Goal: Task Accomplishment & Management: Use online tool/utility

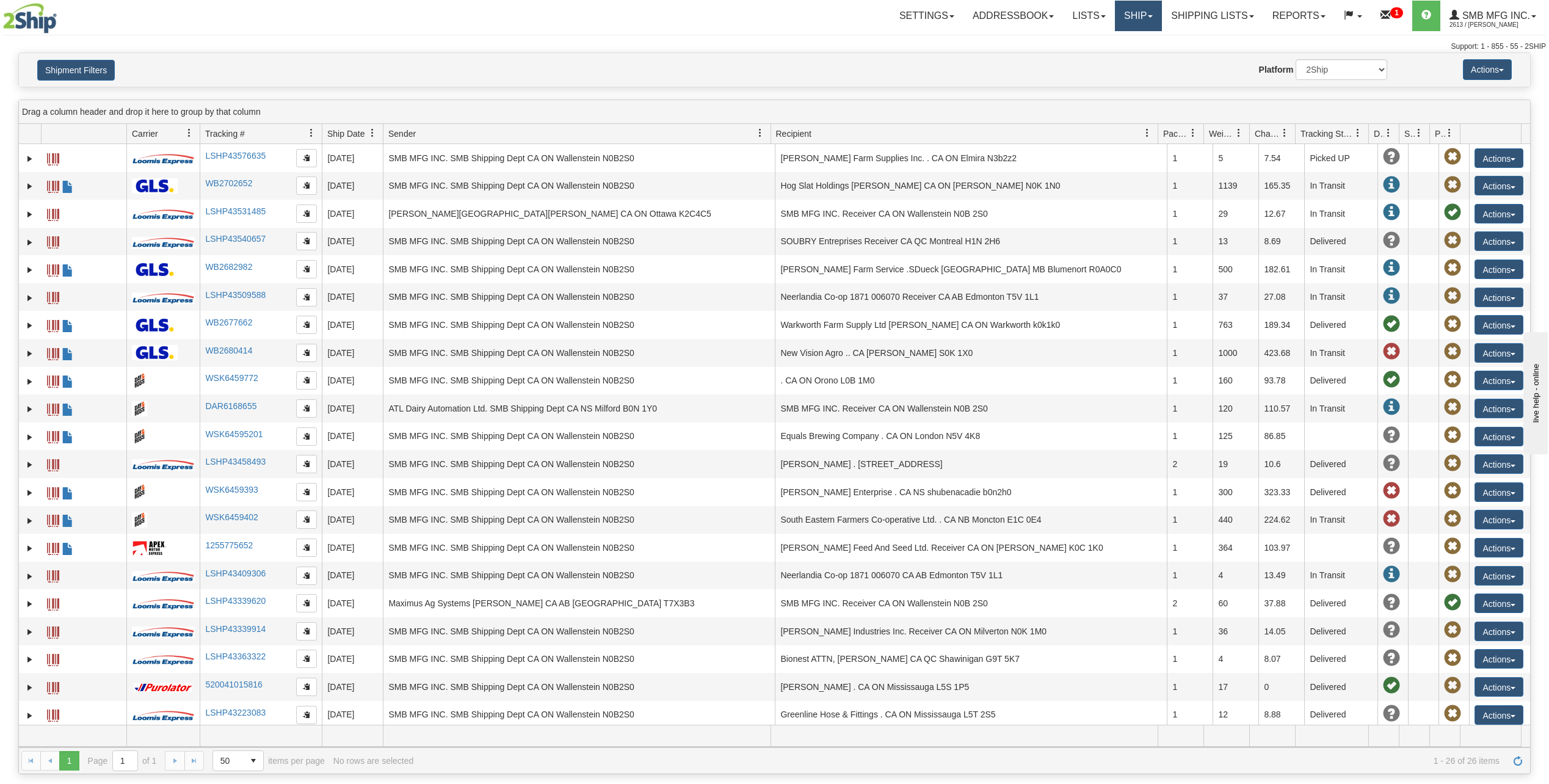
click at [1127, 28] on link "Ship" at bounding box center [1138, 16] width 47 height 31
click at [1110, 39] on link "Ship Screen" at bounding box center [1106, 42] width 110 height 16
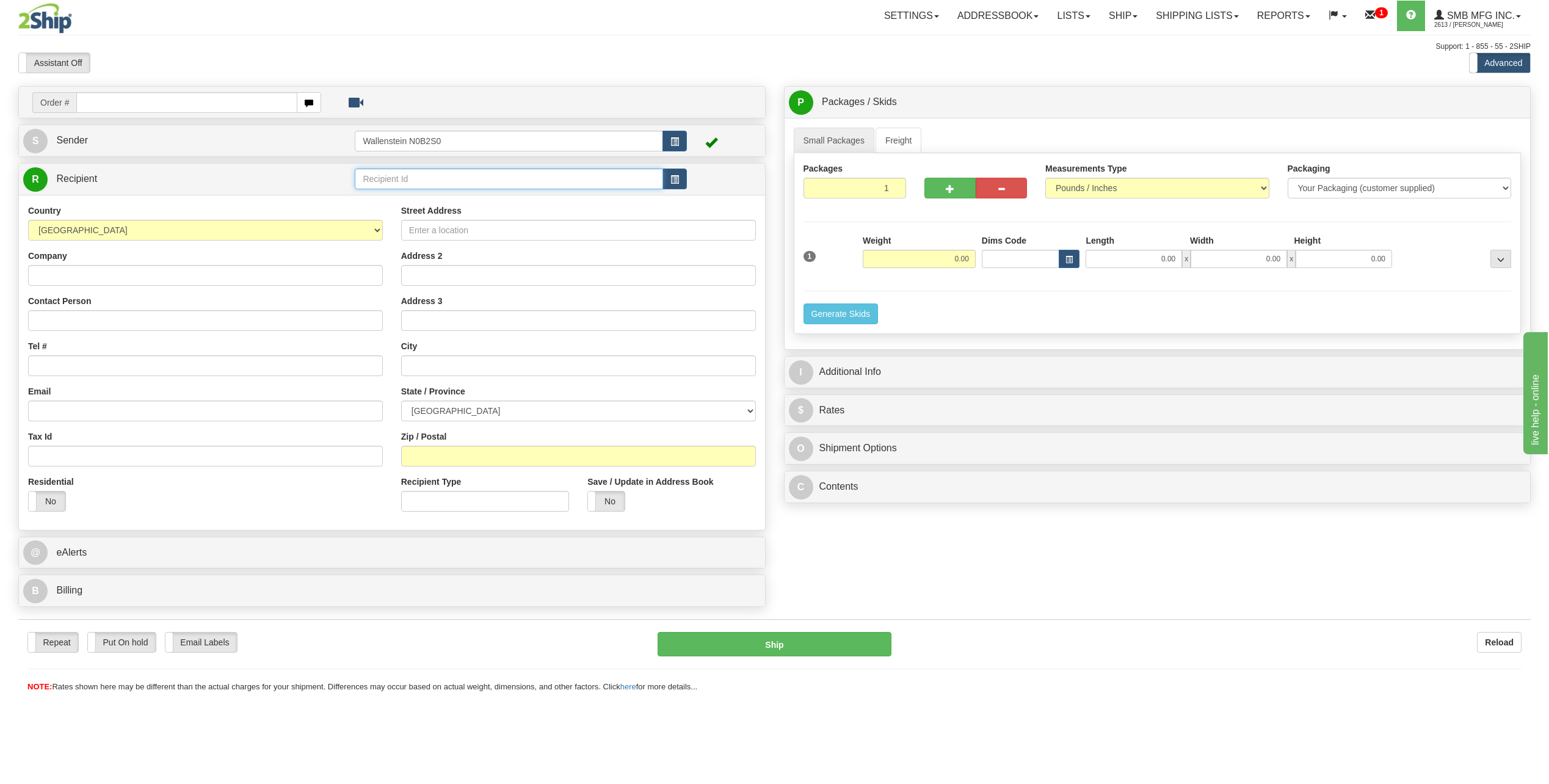
click at [426, 184] on input "text" at bounding box center [509, 179] width 308 height 21
type input "g"
click at [95, 273] on input "Company" at bounding box center [205, 275] width 355 height 21
type input "greenline"
click at [452, 232] on input "Street Address" at bounding box center [579, 230] width 355 height 21
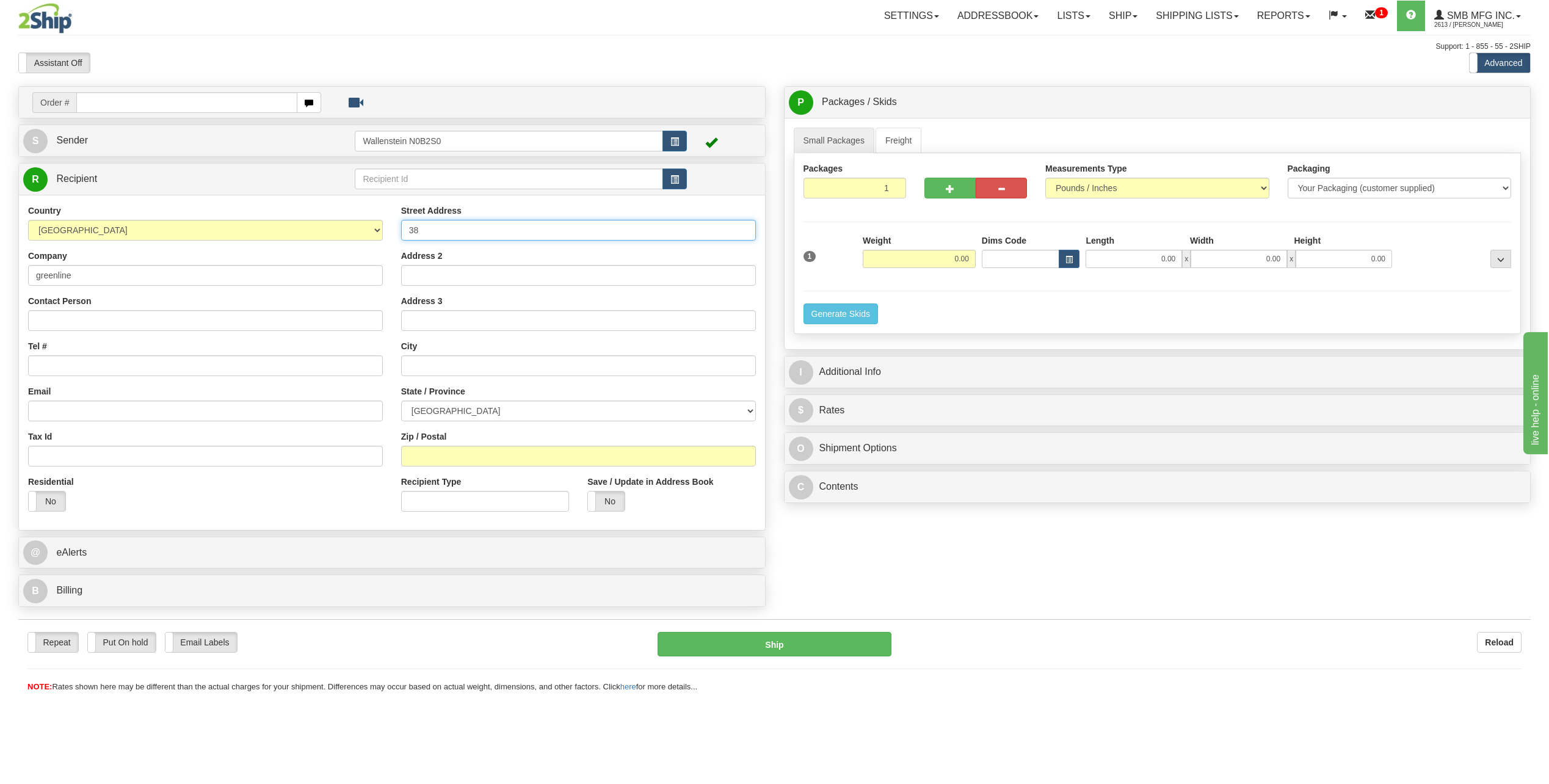
type input "3"
paste input "380 COURTNEYPARK DRIVE EAST"
type input "380 COURTNEYPARK DRIVE EAST"
click at [436, 362] on input "text" at bounding box center [579, 366] width 355 height 21
paste input "MISSISSAUGA"
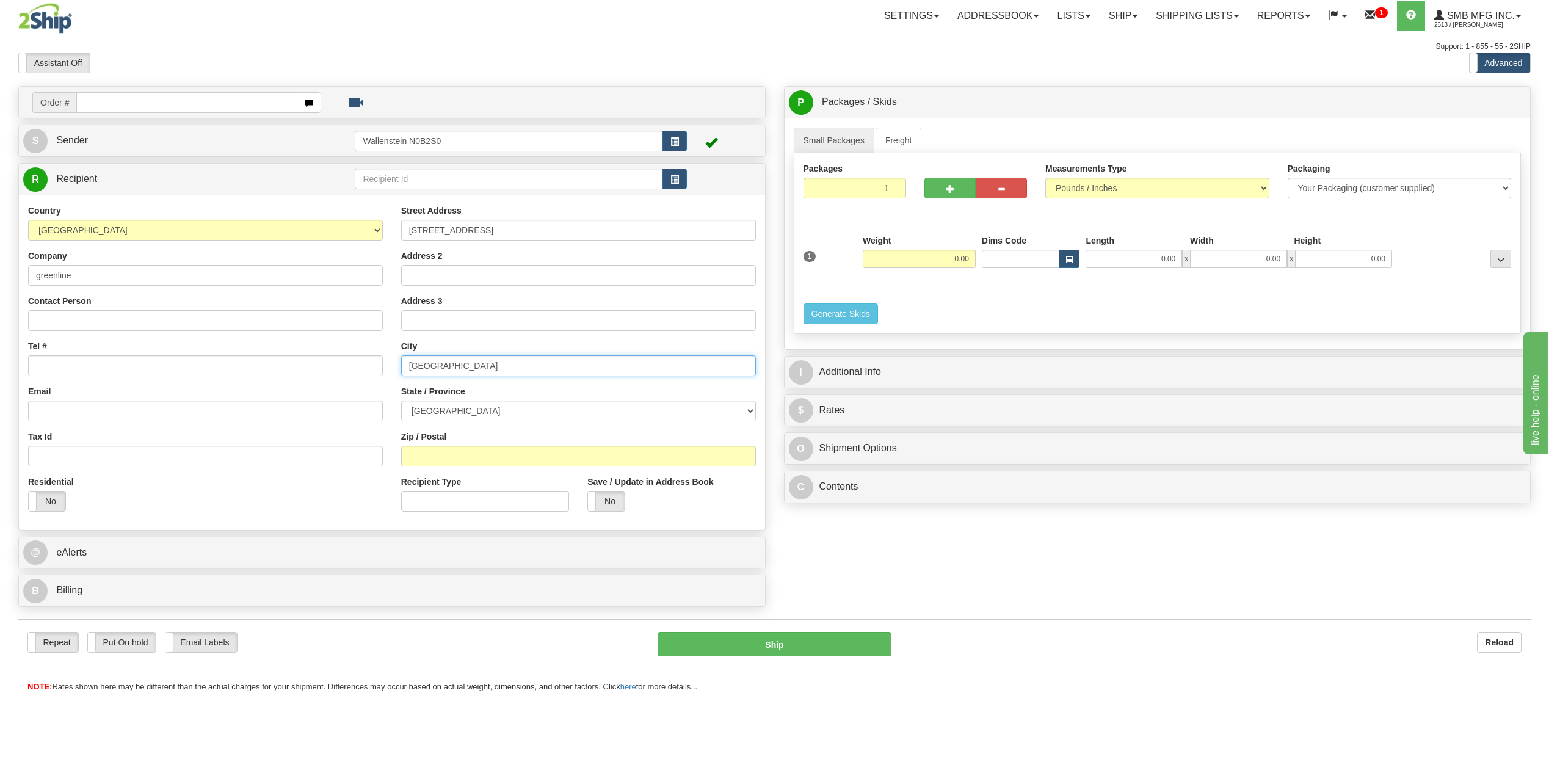
type input "MISSISSAUGA"
click at [448, 416] on select "ALBERTA BRITISH COLUMBIA MANITOBA NEW BRUNSWICK NEWFOUNDLAND NOVA SCOTIA NUNAVU…" at bounding box center [579, 411] width 355 height 21
select select "ON"
click at [401, 400] on select "ALBERTA BRITISH COLUMBIA MANITOBA NEW BRUNSWICK NEWFOUNDLAND NOVA SCOTIA NUNAVU…" at bounding box center [579, 411] width 355 height 21
click at [416, 462] on input "Zip / Postal" at bounding box center [579, 456] width 355 height 21
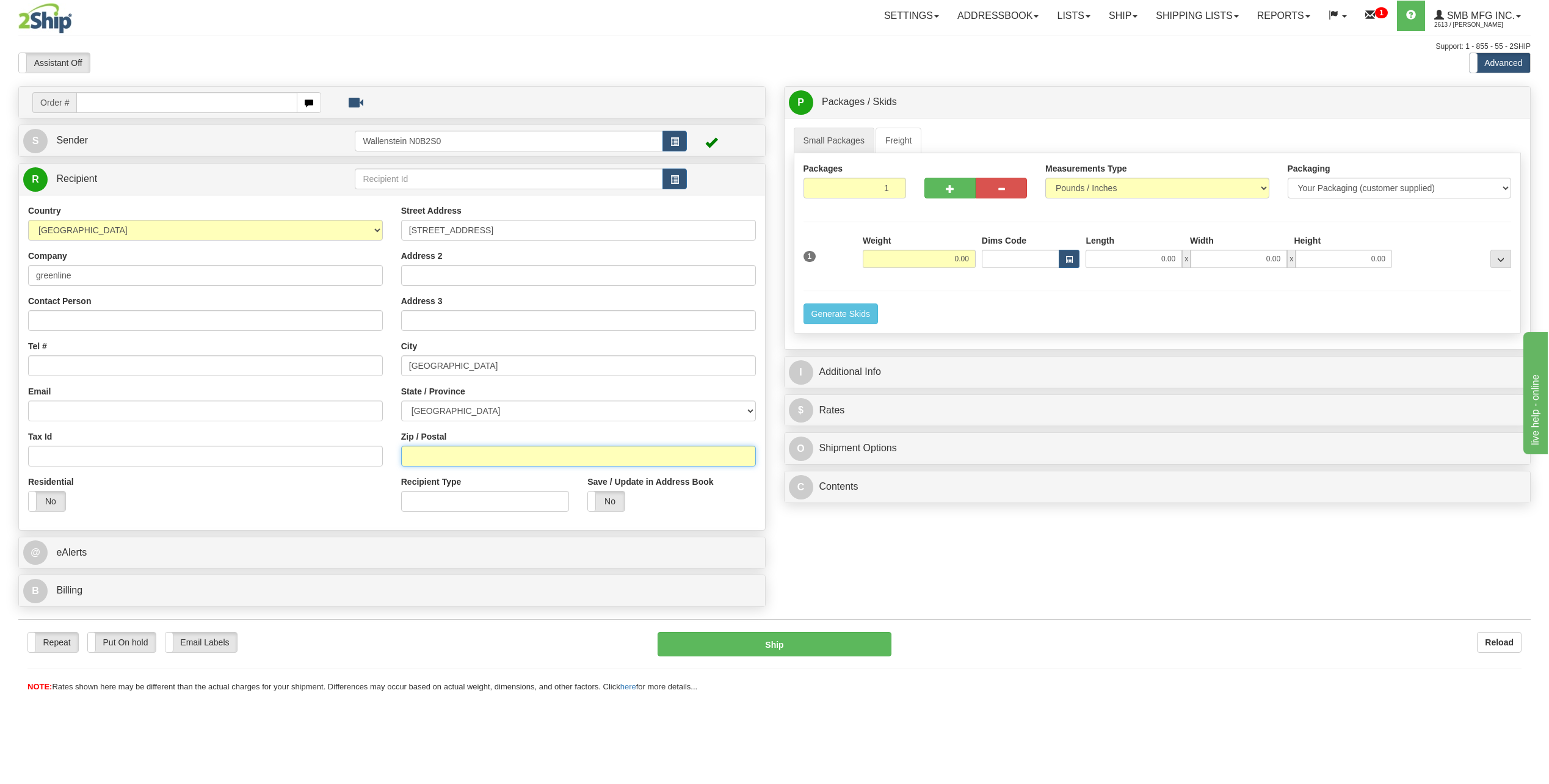
paste input "L5T2S5"
type input "L5T2S5"
click at [895, 258] on input "0.00" at bounding box center [919, 258] width 113 height 18
type input "110.00"
click at [1123, 259] on input "0.00" at bounding box center [1133, 258] width 97 height 18
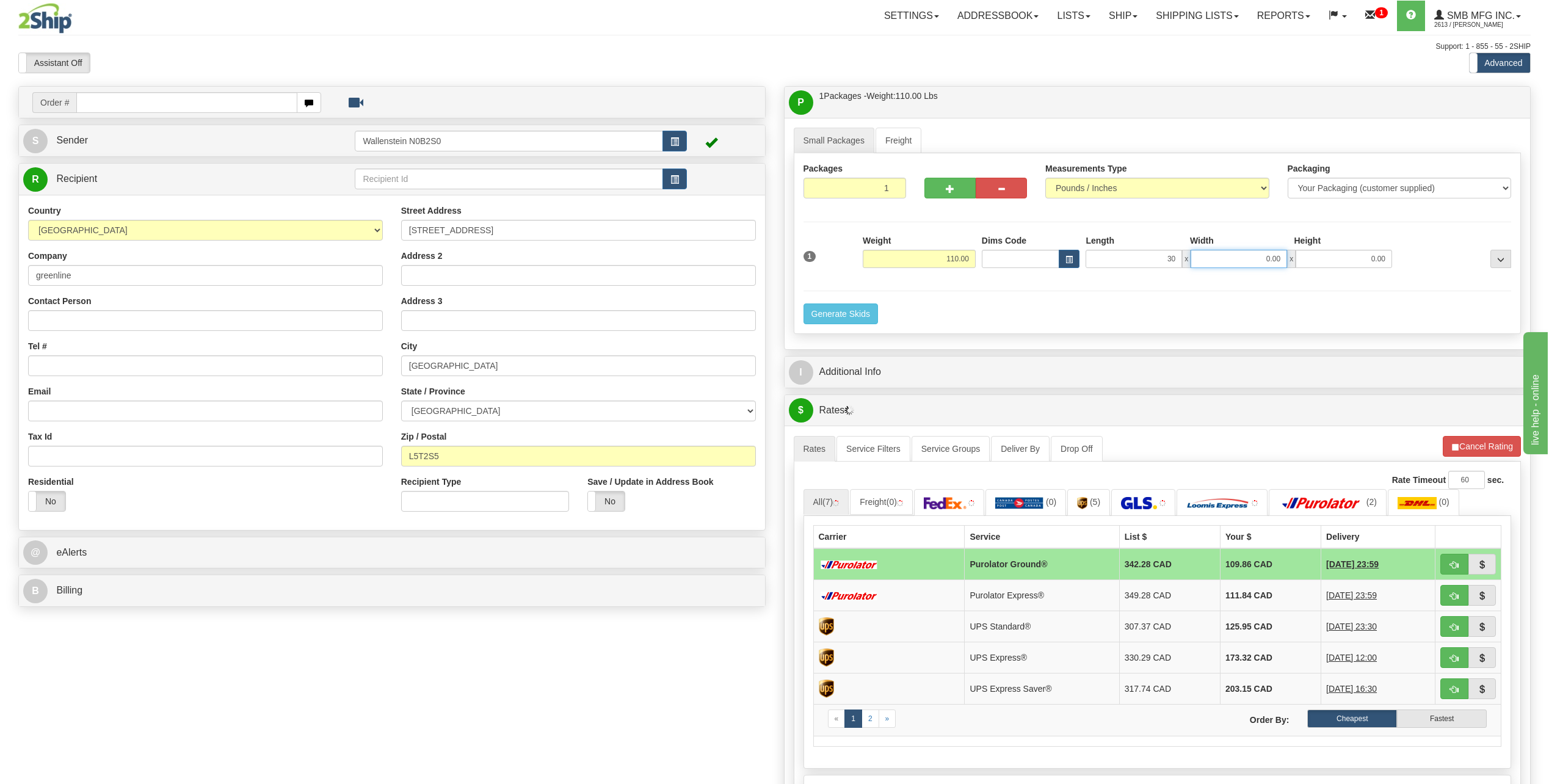
type input "30.00"
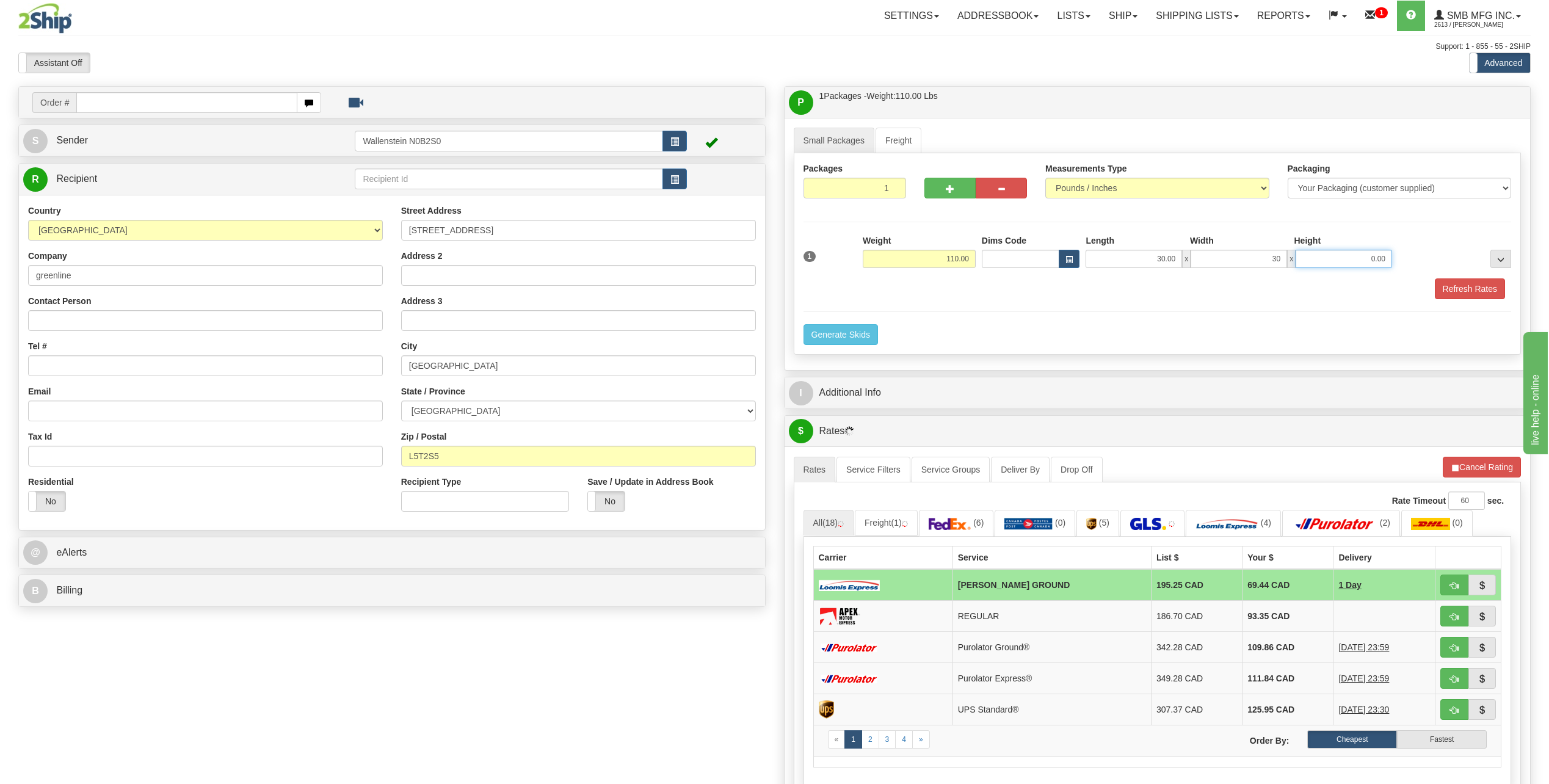
type input "30.00"
type input "35.00"
click at [1482, 290] on button "Refresh Rates" at bounding box center [1469, 289] width 70 height 21
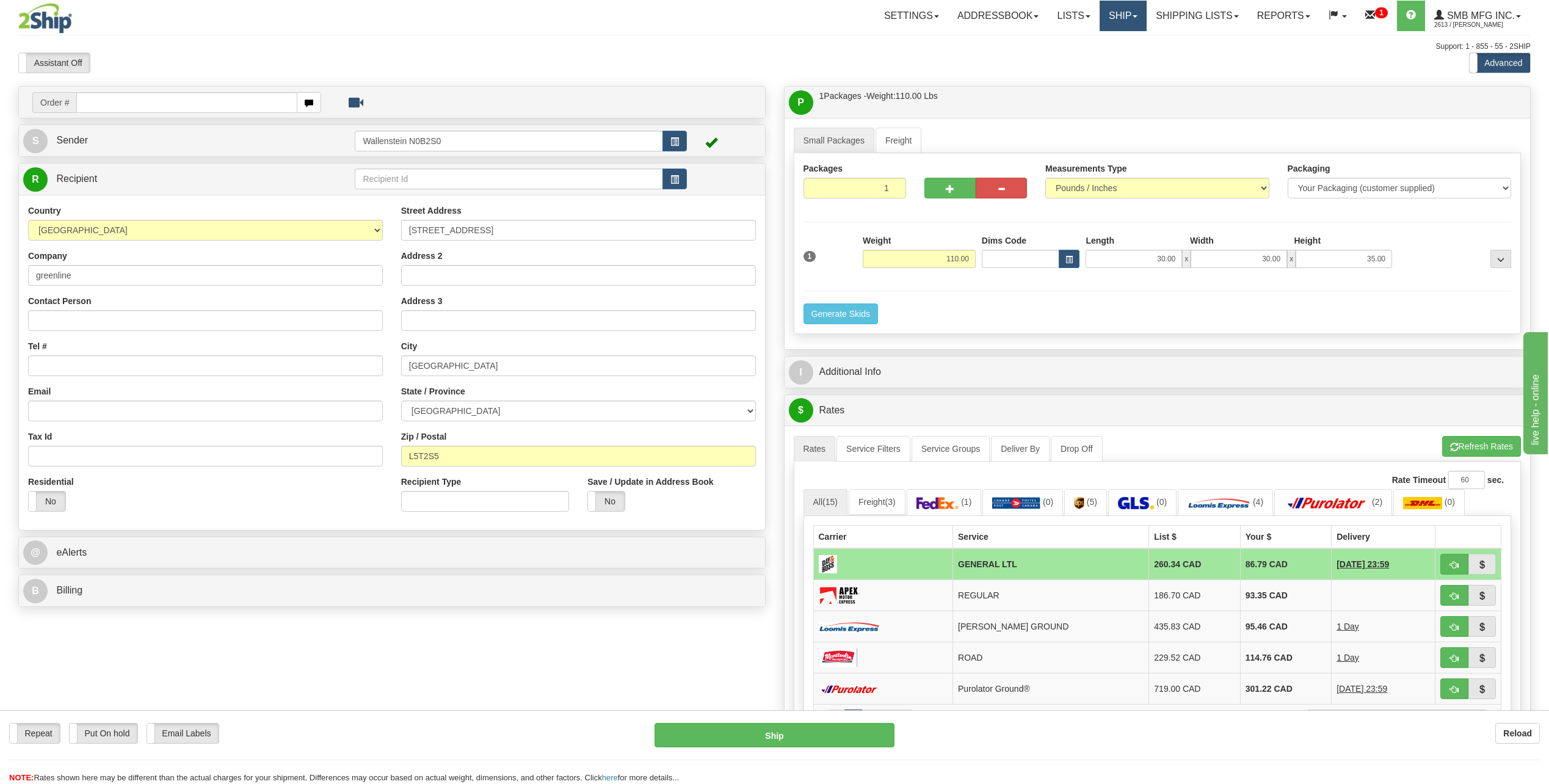
click at [1122, 26] on link "Ship" at bounding box center [1123, 16] width 47 height 31
click at [1080, 36] on link "Ship Screen" at bounding box center [1090, 42] width 110 height 16
